Goal: Communication & Community: Participate in discussion

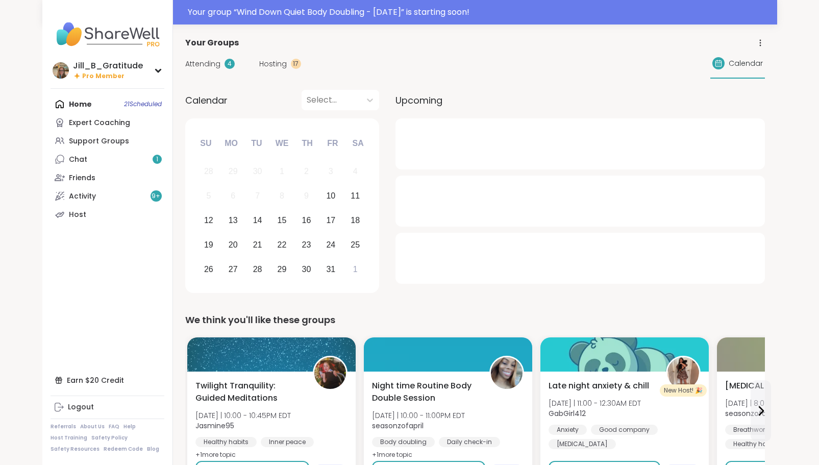
click at [212, 65] on span "Attending" at bounding box center [202, 64] width 35 height 11
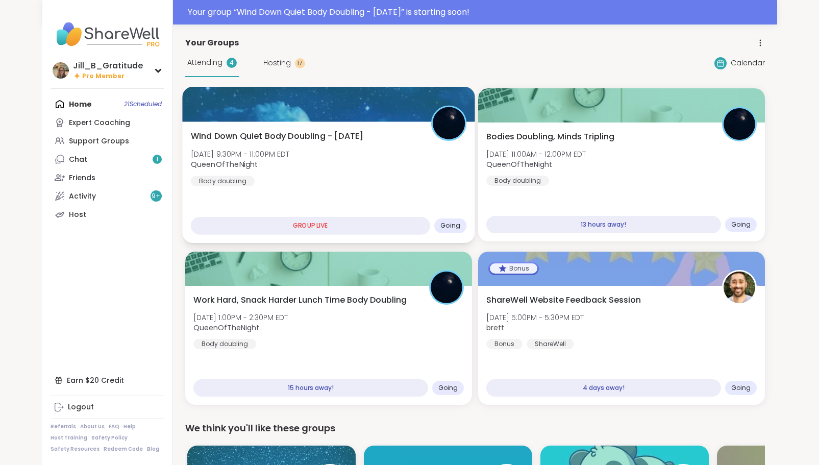
click at [352, 196] on div "Wind Down Quiet Body Doubling - [DATE] [DATE] 9:30PM - 11:00PM EDT QueenOfTheNi…" at bounding box center [328, 181] width 292 height 121
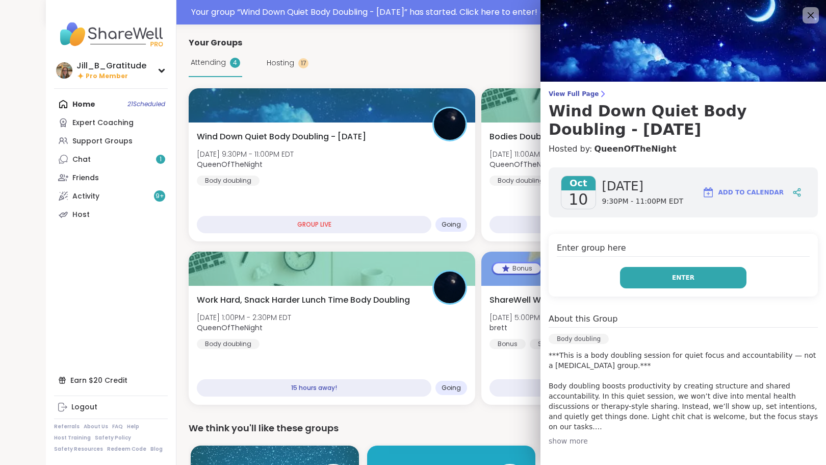
click at [672, 279] on span "Enter" at bounding box center [683, 277] width 22 height 9
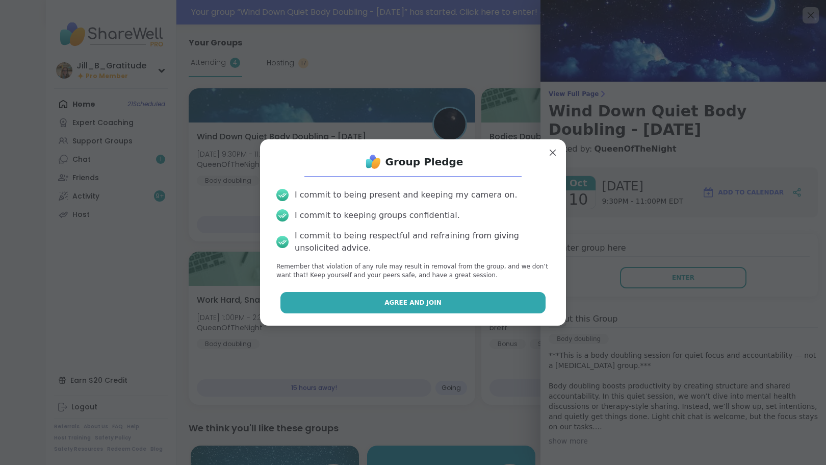
click at [472, 309] on button "Agree and Join" at bounding box center [414, 302] width 266 height 21
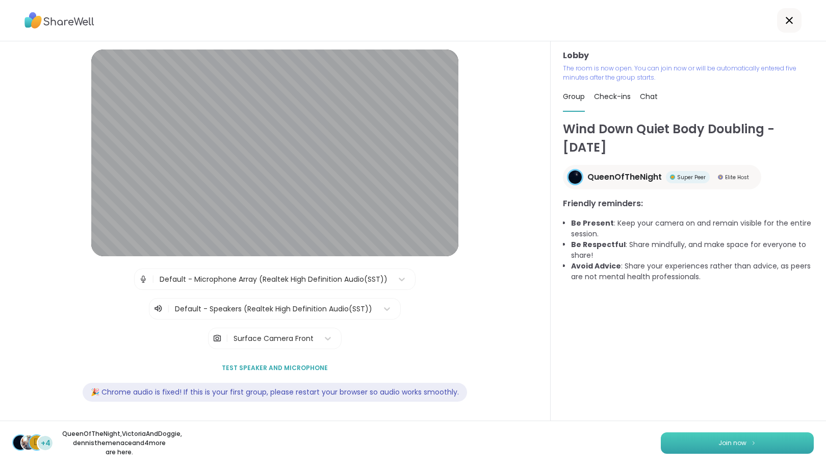
click at [695, 437] on button "Join now" at bounding box center [737, 442] width 153 height 21
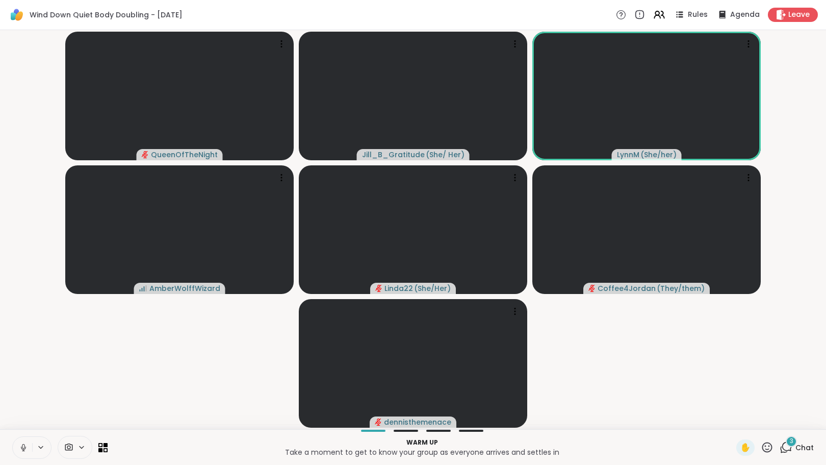
click at [780, 440] on div "3 Chat" at bounding box center [797, 447] width 34 height 16
